Goal: Task Accomplishment & Management: Manage account settings

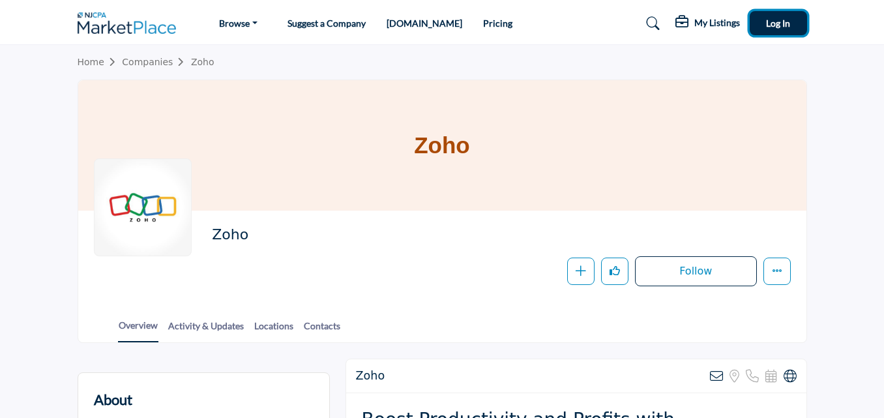
click at [779, 22] on span "Log In" at bounding box center [778, 23] width 24 height 11
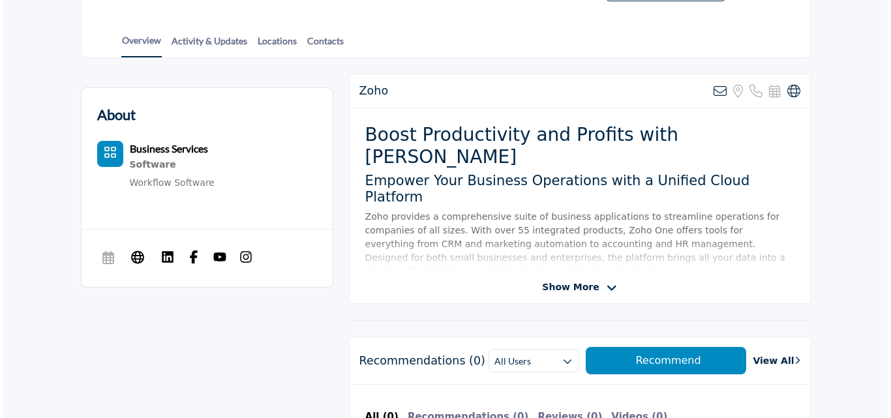
scroll to position [223, 0]
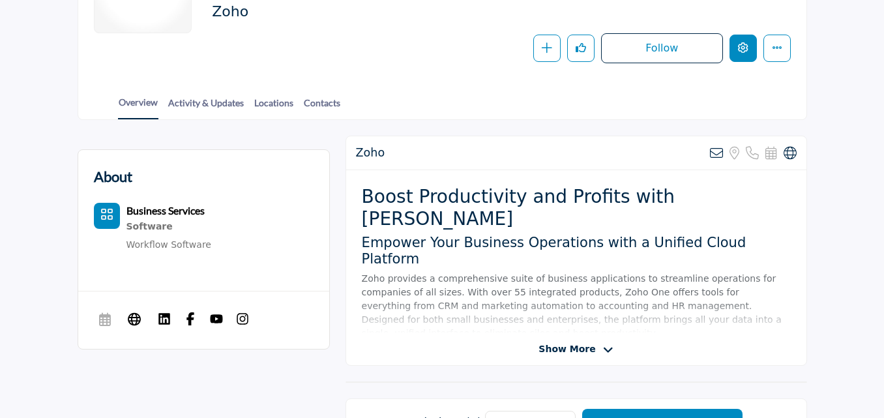
click at [744, 50] on icon "Edit company" at bounding box center [743, 47] width 10 height 10
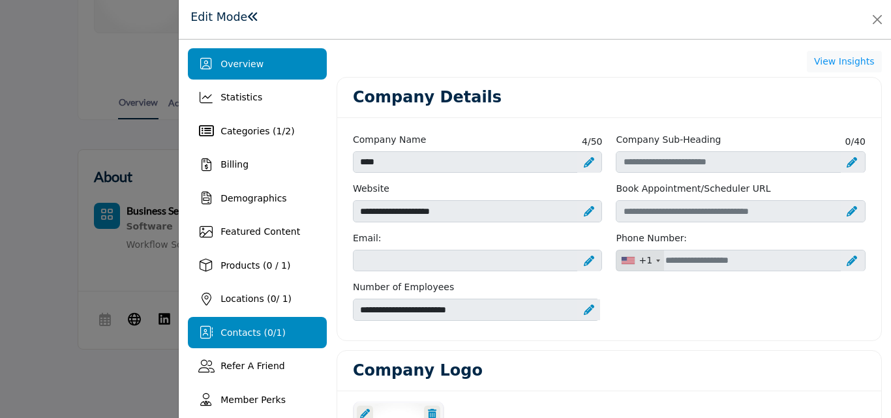
click at [253, 337] on span "Contacts ( 0 / 1 )" at bounding box center [252, 332] width 65 height 10
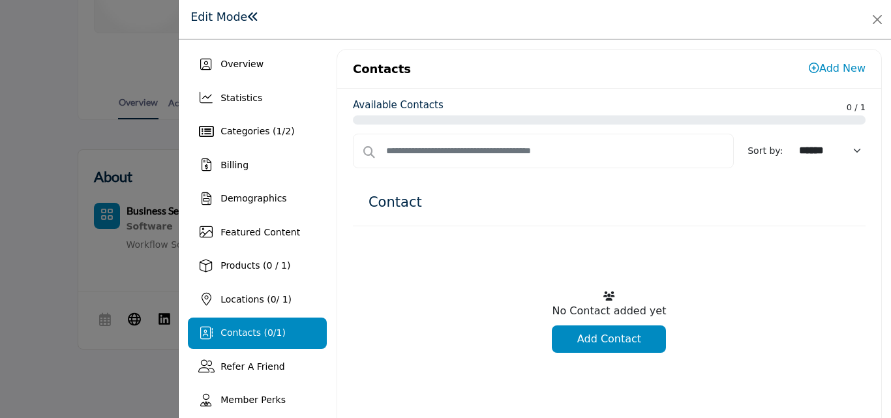
click at [605, 339] on link "Add Contact" at bounding box center [609, 338] width 114 height 27
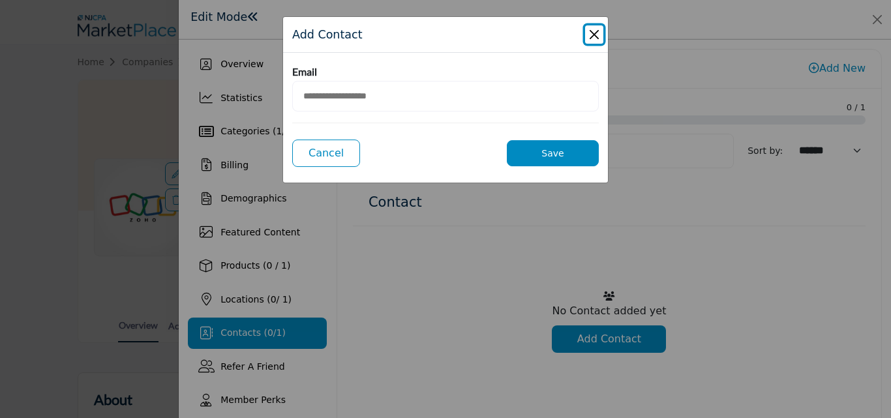
click at [594, 35] on button "Close Modal" at bounding box center [594, 34] width 18 height 18
